Goal: Information Seeking & Learning: Understand process/instructions

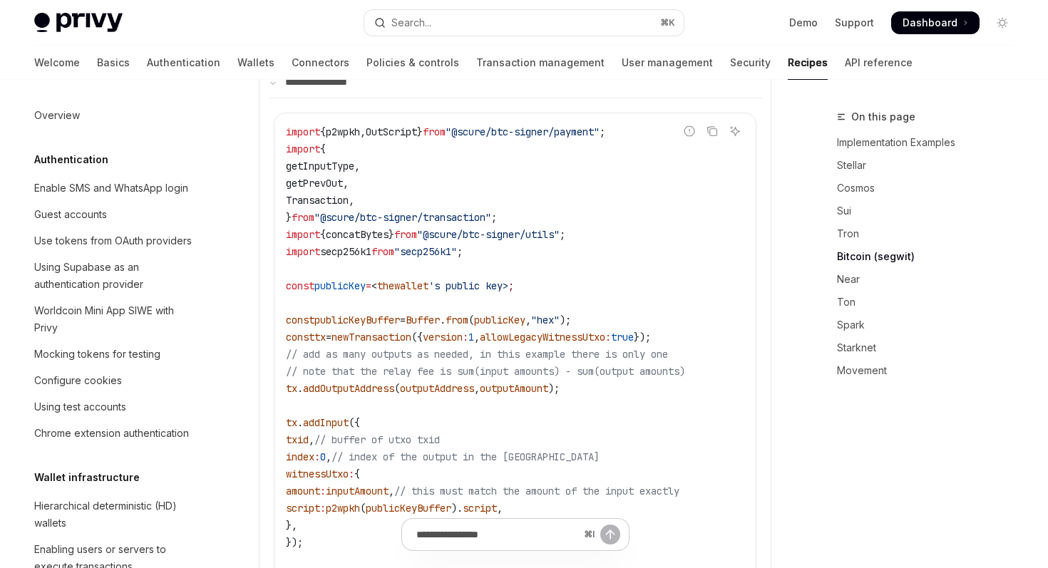
scroll to position [365, 0]
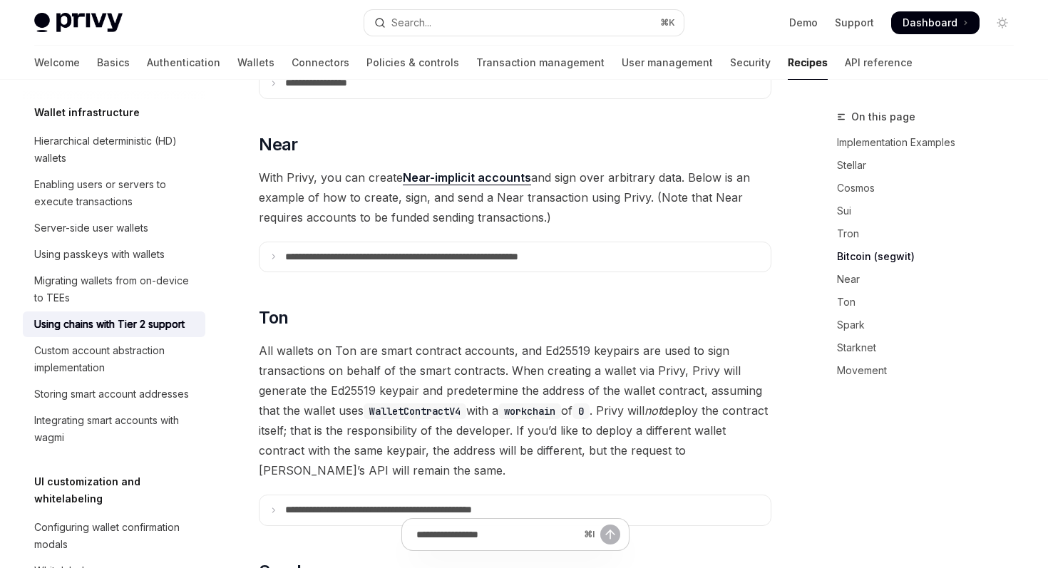
scroll to position [1381, 0]
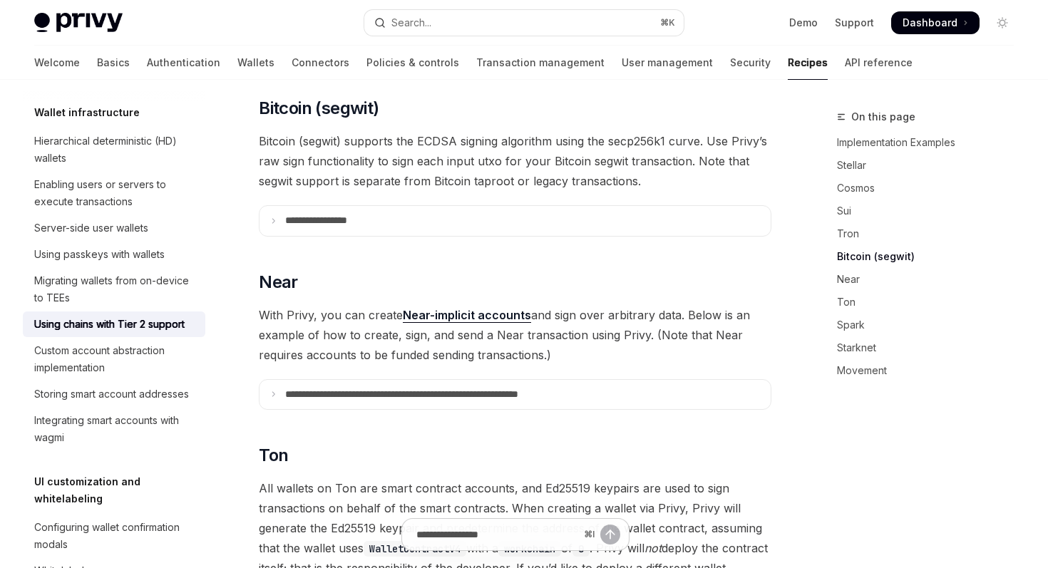
scroll to position [1247, 0]
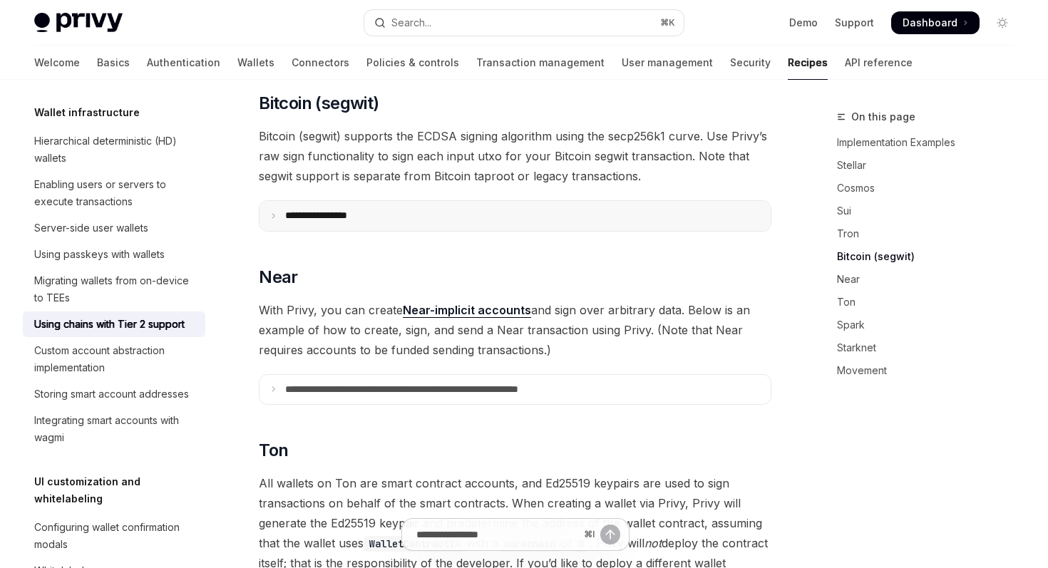
click at [348, 210] on p "**********" at bounding box center [333, 216] width 97 height 13
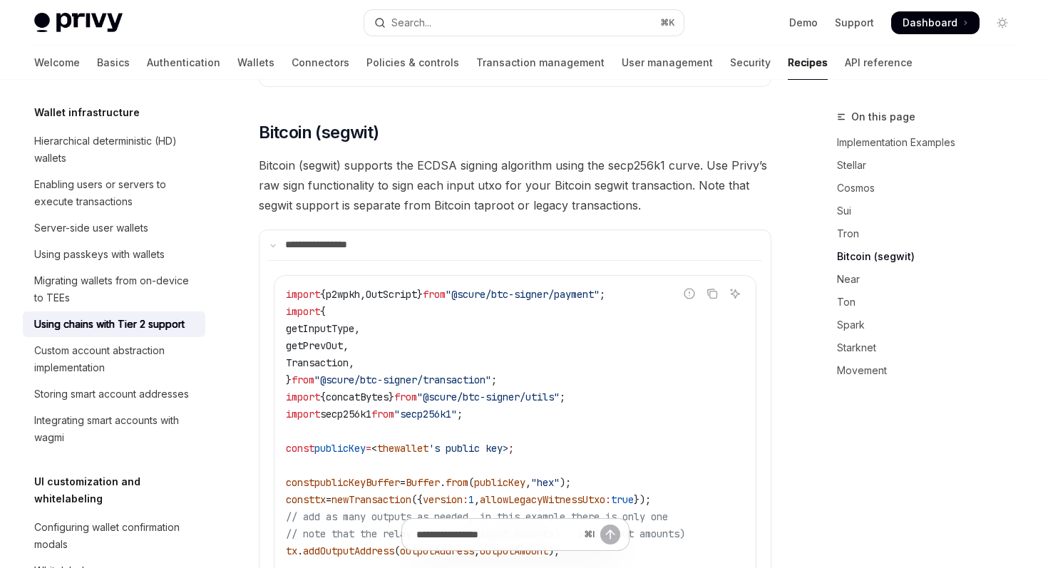
scroll to position [1219, 0]
click at [718, 284] on button "Copy the contents from the code block" at bounding box center [712, 293] width 19 height 19
